Goal: Communication & Community: Answer question/provide support

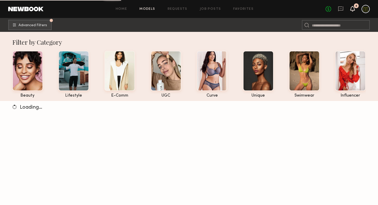
click at [352, 10] on icon at bounding box center [353, 9] width 4 height 4
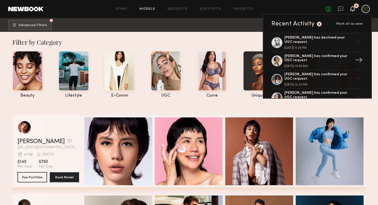
click at [331, 58] on div "[PERSON_NAME] has confirmed your UGC request." at bounding box center [318, 58] width 67 height 9
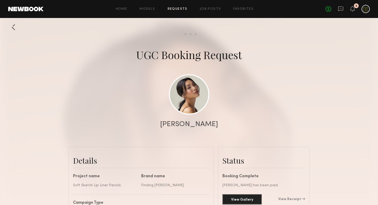
scroll to position [381, 0]
click at [342, 9] on icon at bounding box center [341, 8] width 2 height 1
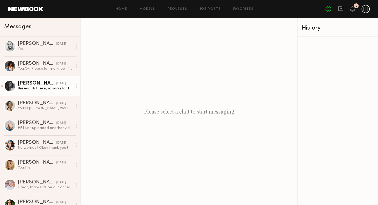
click at [35, 87] on div "Unread: Hi there, so sorry for the delay. I’m going through my first trimester …" at bounding box center [45, 88] width 55 height 5
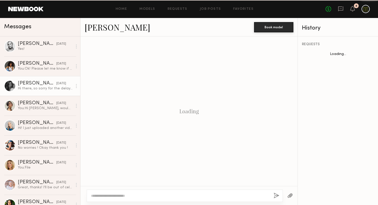
scroll to position [261, 0]
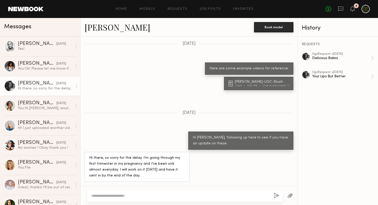
click at [220, 167] on div "Hi there, so sorry for the delay. I’m going through my first trimester in my pr…" at bounding box center [189, 167] width 217 height 30
click at [216, 194] on textarea at bounding box center [180, 196] width 179 height 5
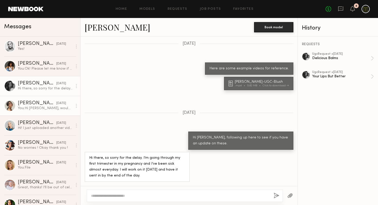
click at [39, 108] on div "You: Hi [PERSON_NAME], would you be interested in doing a Day in The Life video…" at bounding box center [45, 108] width 55 height 5
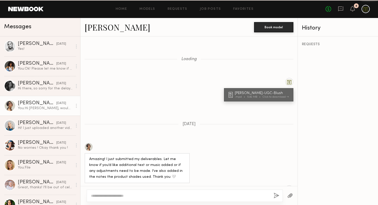
scroll to position [327, 0]
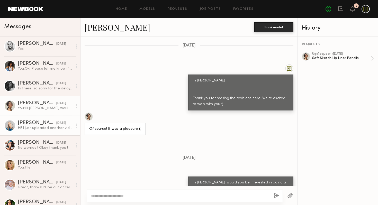
click at [43, 119] on link "[PERSON_NAME] [DATE] Hi! I just uploaded another video that kinda ran through t…" at bounding box center [40, 126] width 80 height 20
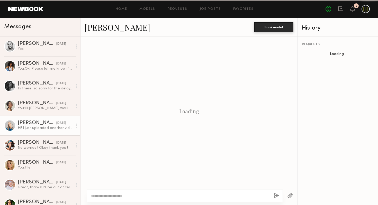
scroll to position [341, 0]
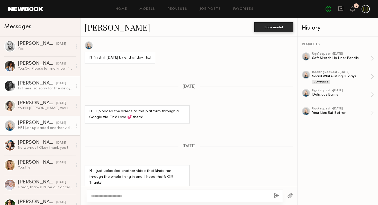
click at [38, 88] on div "Hi there, so sorry for the delay. I’m going through my first trimester in my pr…" at bounding box center [45, 88] width 55 height 5
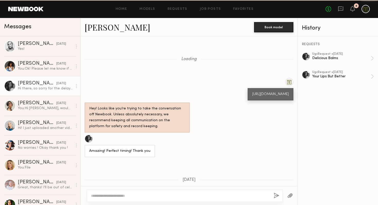
scroll to position [261, 0]
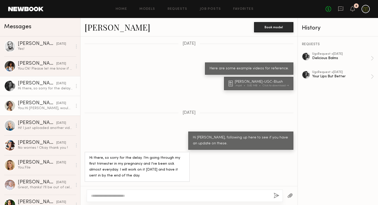
click at [39, 101] on div "[PERSON_NAME]" at bounding box center [37, 103] width 39 height 5
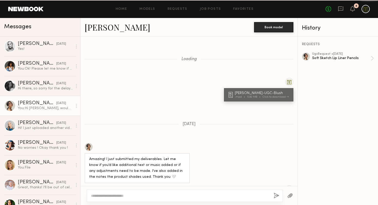
scroll to position [327, 0]
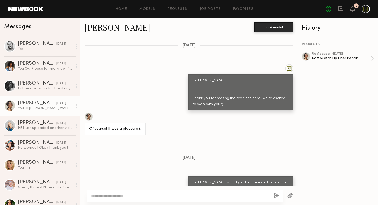
click at [96, 26] on link "[PERSON_NAME]" at bounding box center [118, 27] width 66 height 11
click at [23, 9] on link at bounding box center [25, 9] width 35 height 5
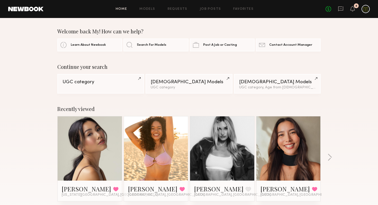
click at [69, 157] on div at bounding box center [90, 149] width 64 height 64
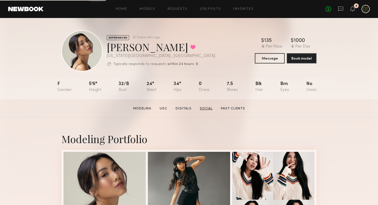
click at [209, 109] on link "Social" at bounding box center [206, 109] width 17 height 5
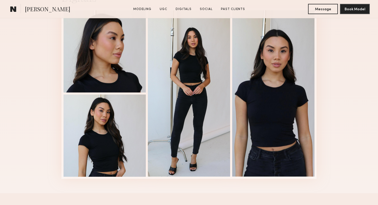
scroll to position [1465, 0]
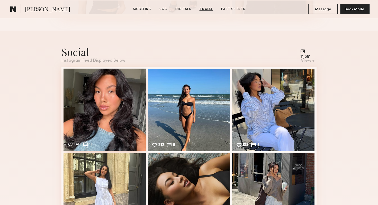
click at [108, 90] on div "140 9 Likes & comments displayed to show model’s engagement" at bounding box center [105, 110] width 82 height 82
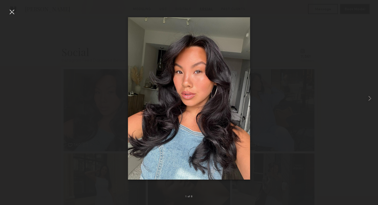
click at [245, 88] on img at bounding box center [189, 98] width 122 height 163
click at [279, 85] on div at bounding box center [189, 98] width 378 height 181
click at [11, 13] on div at bounding box center [12, 12] width 8 height 8
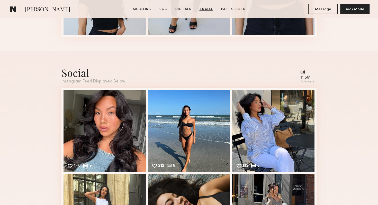
scroll to position [1415, 0]
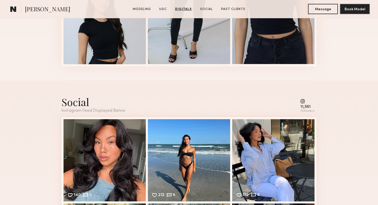
click at [308, 103] on common-icon at bounding box center [308, 101] width 14 height 5
click at [304, 101] on common-icon at bounding box center [308, 101] width 14 height 5
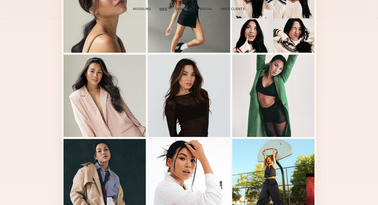
scroll to position [0, 0]
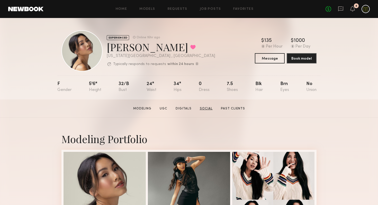
click at [204, 108] on link "Social" at bounding box center [206, 109] width 17 height 5
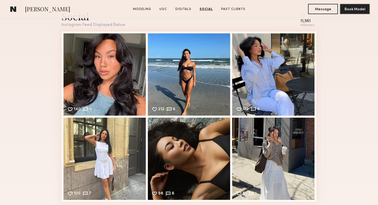
scroll to position [1501, 0]
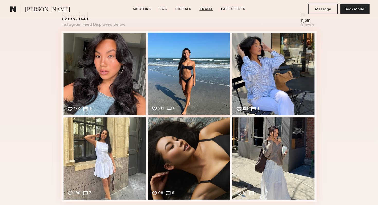
click at [193, 80] on div "212 6 Likes & comments displayed to show model’s engagement" at bounding box center [189, 74] width 82 height 82
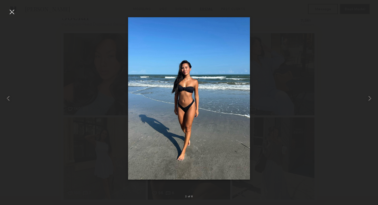
click at [11, 13] on div at bounding box center [12, 12] width 8 height 8
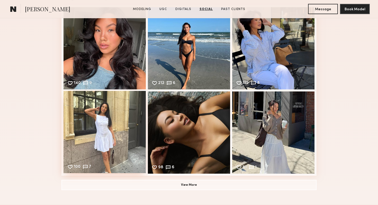
scroll to position [1536, 0]
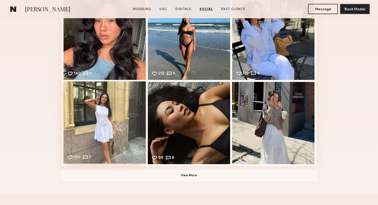
click at [114, 116] on div "100 7 Likes & comments displayed to show model’s engagement" at bounding box center [105, 123] width 82 height 82
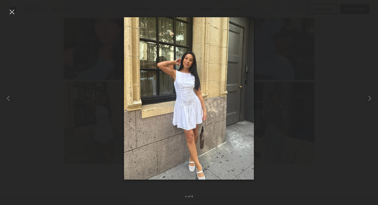
click at [345, 75] on div at bounding box center [189, 98] width 378 height 181
click at [369, 97] on common-icon at bounding box center [370, 98] width 8 height 8
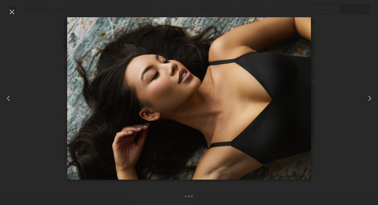
click at [369, 97] on common-icon at bounding box center [370, 98] width 8 height 8
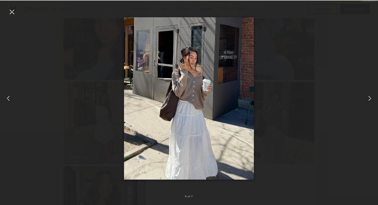
click at [369, 97] on common-icon at bounding box center [370, 98] width 8 height 8
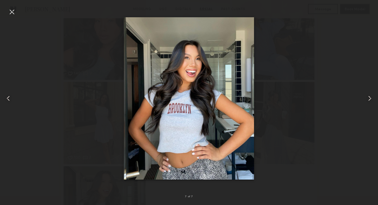
click at [369, 97] on common-icon at bounding box center [370, 98] width 8 height 8
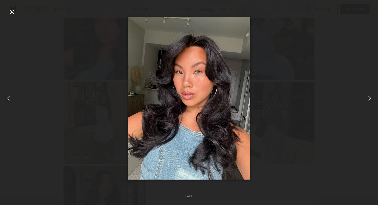
click at [369, 97] on common-icon at bounding box center [370, 98] width 8 height 8
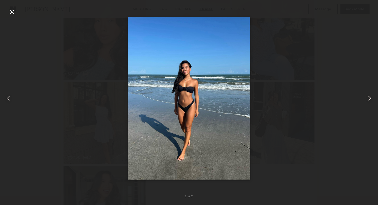
click at [369, 97] on common-icon at bounding box center [370, 98] width 8 height 8
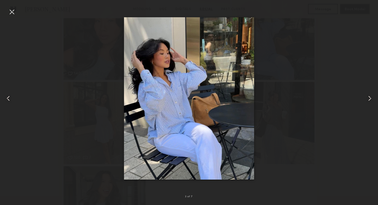
click at [369, 97] on common-icon at bounding box center [370, 98] width 8 height 8
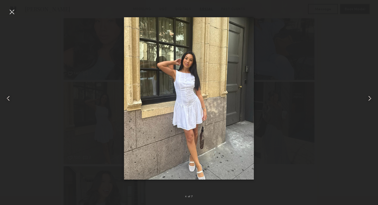
click at [369, 97] on common-icon at bounding box center [370, 98] width 8 height 8
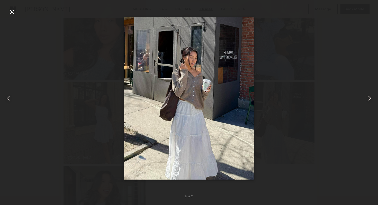
click at [12, 11] on div at bounding box center [12, 12] width 8 height 8
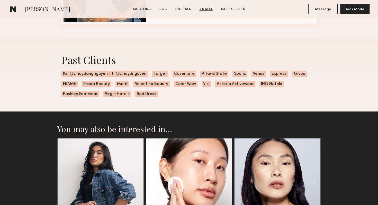
scroll to position [1765, 0]
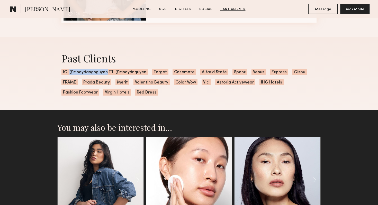
drag, startPoint x: 107, startPoint y: 72, endPoint x: 71, endPoint y: 72, distance: 36.3
click at [71, 72] on span "IG: @cindydangnguyen TT: @cindydnguyen" at bounding box center [105, 72] width 86 height 6
copy span "@cindydangnguyen"
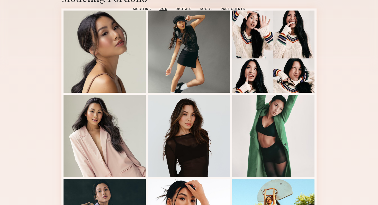
scroll to position [0, 0]
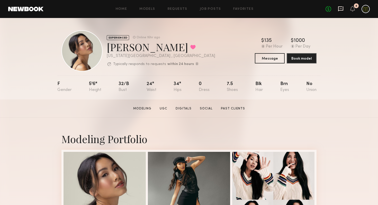
click at [341, 7] on icon at bounding box center [341, 9] width 6 height 6
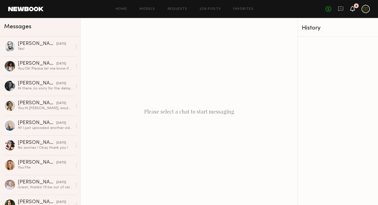
click at [355, 8] on icon at bounding box center [353, 9] width 5 height 6
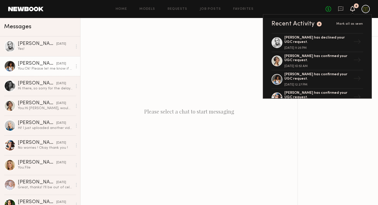
click at [24, 68] on div "You: Ok! Please let me know if you have any questions." at bounding box center [45, 68] width 55 height 5
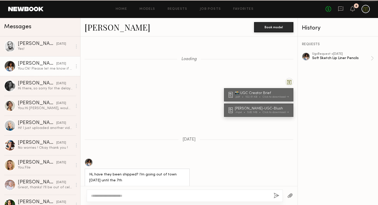
scroll to position [325, 0]
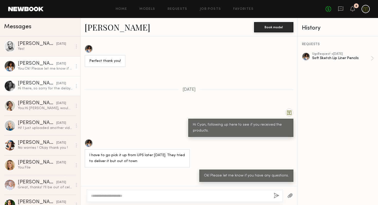
click at [30, 86] on div "[PERSON_NAME]" at bounding box center [37, 83] width 39 height 5
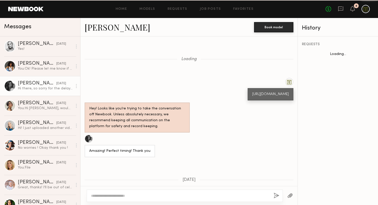
scroll to position [261, 0]
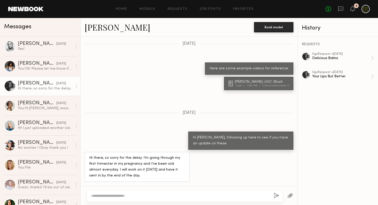
click at [158, 194] on textarea at bounding box center [180, 196] width 179 height 5
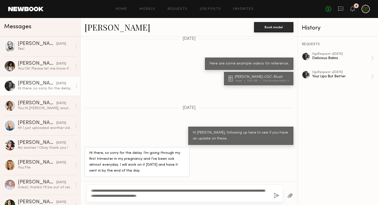
type textarea "**********"
click at [278, 196] on button "button" at bounding box center [277, 196] width 6 height 6
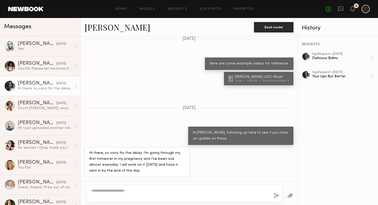
scroll to position [376, 0]
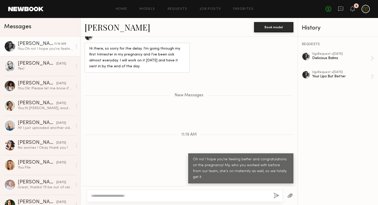
click at [235, 198] on textarea at bounding box center [180, 196] width 179 height 5
click at [236, 196] on textarea at bounding box center [180, 196] width 179 height 5
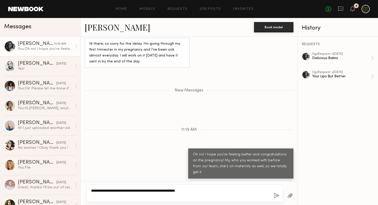
type textarea "**********"
click at [278, 195] on button "button" at bounding box center [277, 196] width 6 height 6
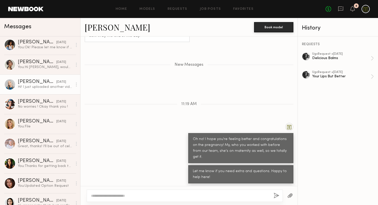
scroll to position [0, 0]
